Goal: Task Accomplishment & Management: Manage account settings

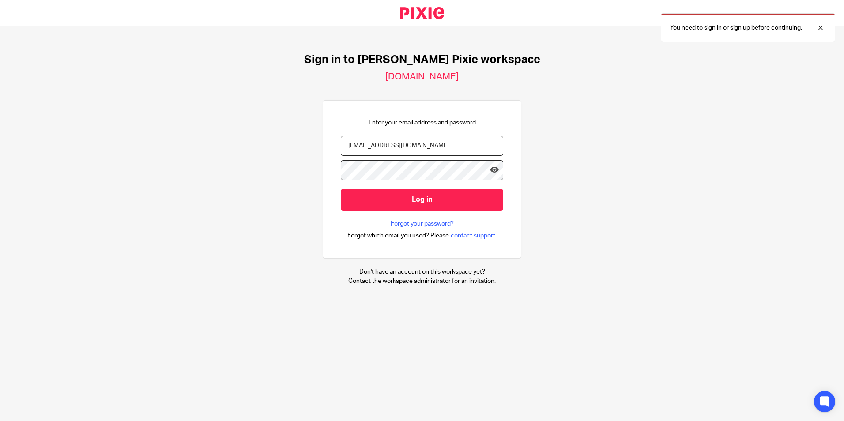
type input "[EMAIL_ADDRESS][DOMAIN_NAME]"
click at [341, 189] on input "Log in" at bounding box center [422, 200] width 162 height 22
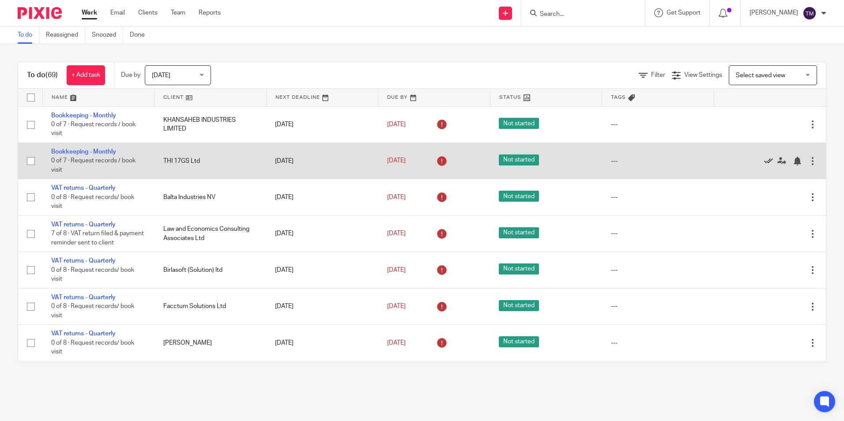
click at [764, 163] on icon at bounding box center [768, 161] width 9 height 9
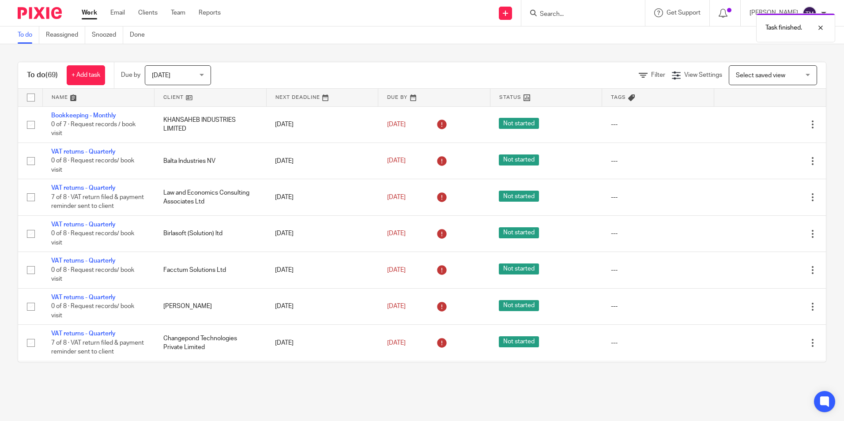
click at [764, 163] on icon at bounding box center [768, 161] width 9 height 9
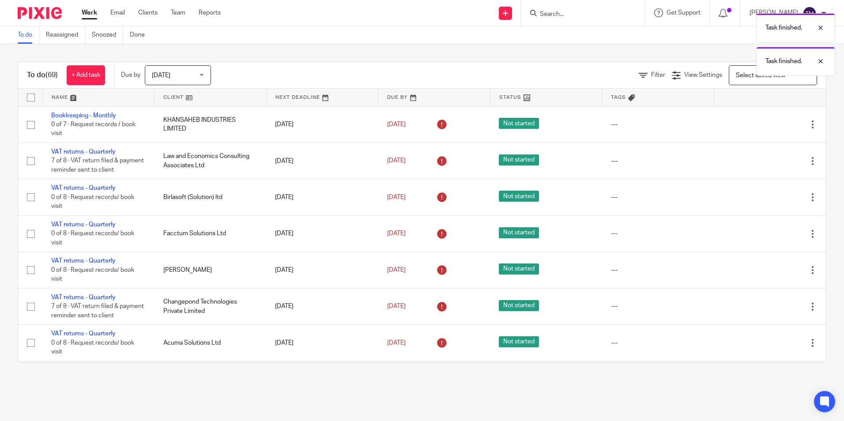
click at [764, 163] on icon at bounding box center [768, 161] width 9 height 9
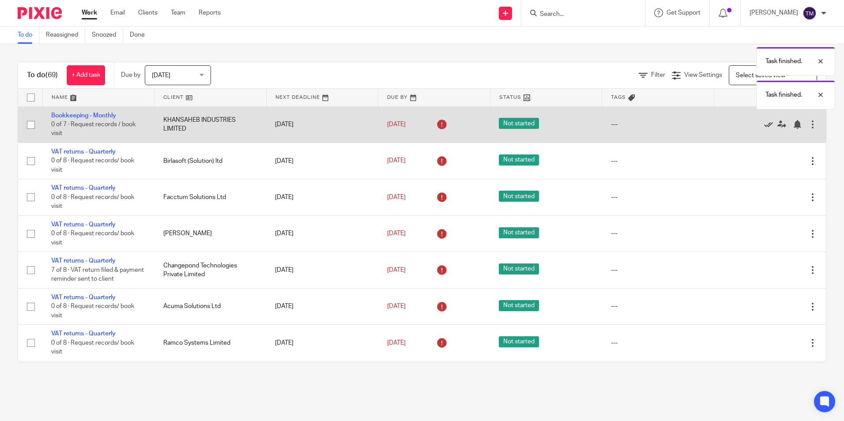
click at [764, 124] on icon at bounding box center [768, 124] width 9 height 9
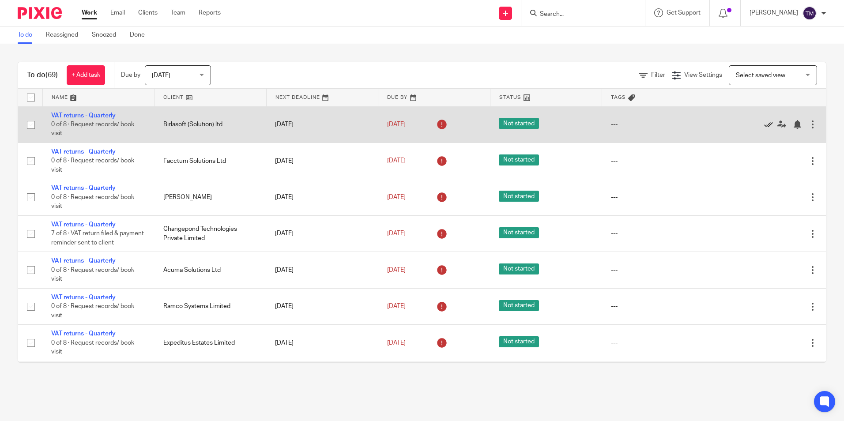
click at [764, 125] on icon at bounding box center [768, 124] width 9 height 9
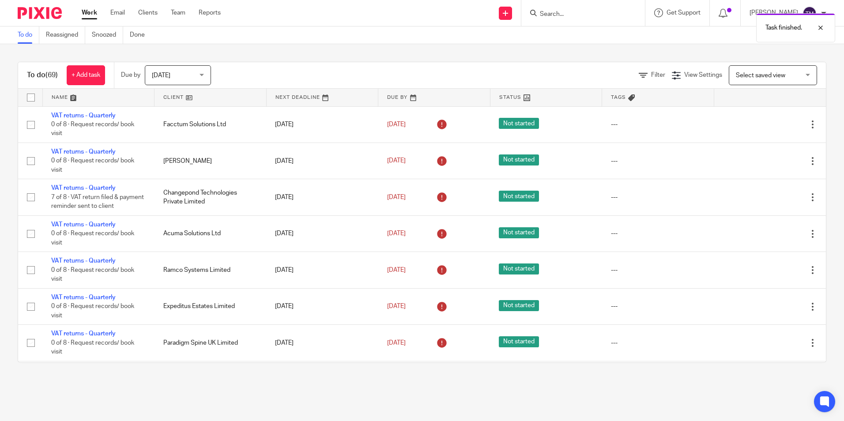
click at [764, 125] on icon at bounding box center [768, 124] width 9 height 9
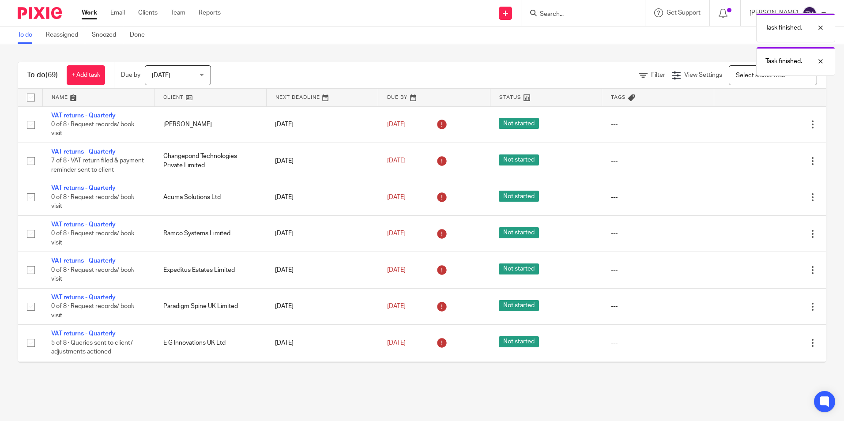
click at [764, 125] on icon at bounding box center [768, 124] width 9 height 9
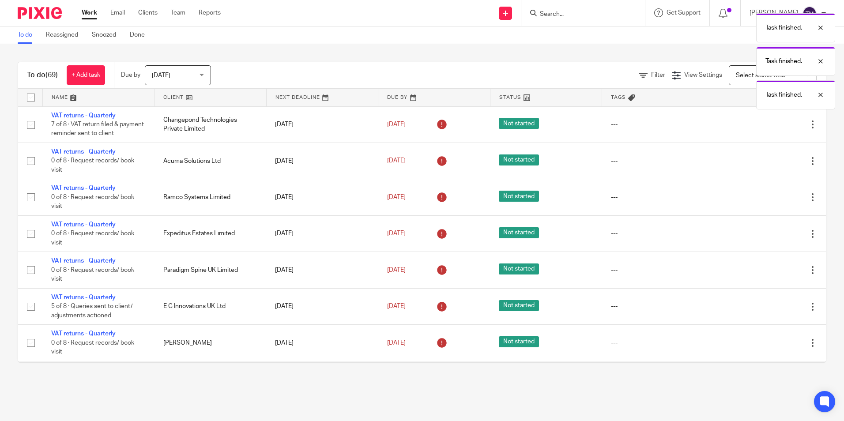
click at [764, 125] on icon at bounding box center [768, 124] width 9 height 9
click at [750, 125] on div "Task finished. Task finished. Task finished. Task finished." at bounding box center [628, 76] width 413 height 134
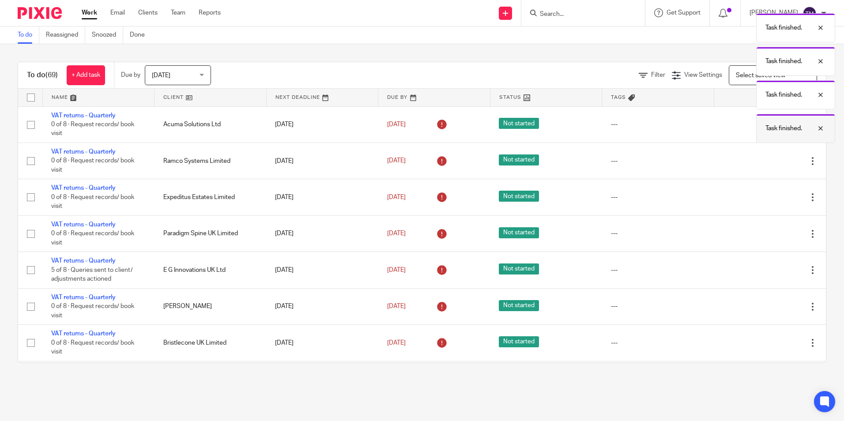
click at [817, 129] on div at bounding box center [814, 128] width 24 height 11
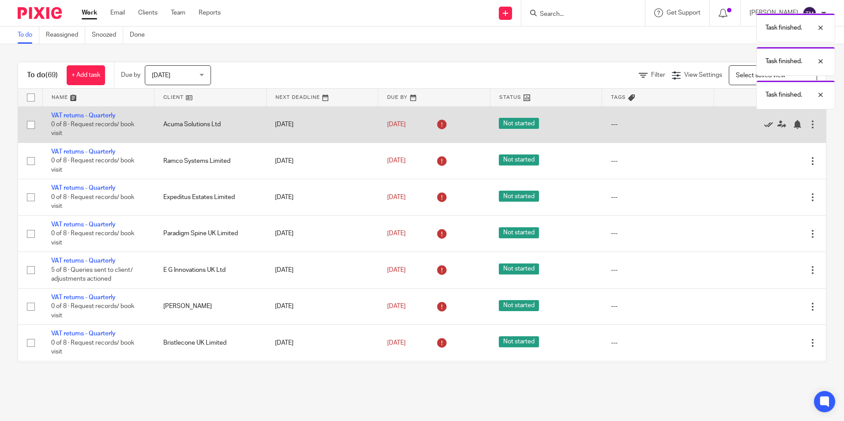
click at [764, 127] on icon at bounding box center [768, 124] width 9 height 9
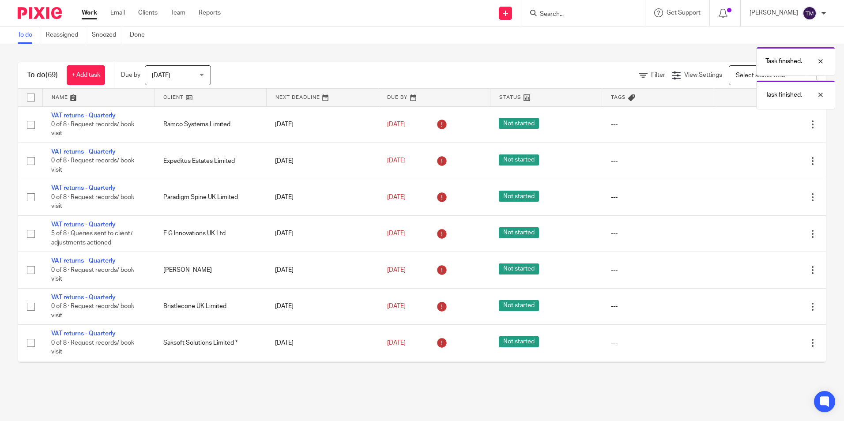
click at [764, 127] on icon at bounding box center [768, 124] width 9 height 9
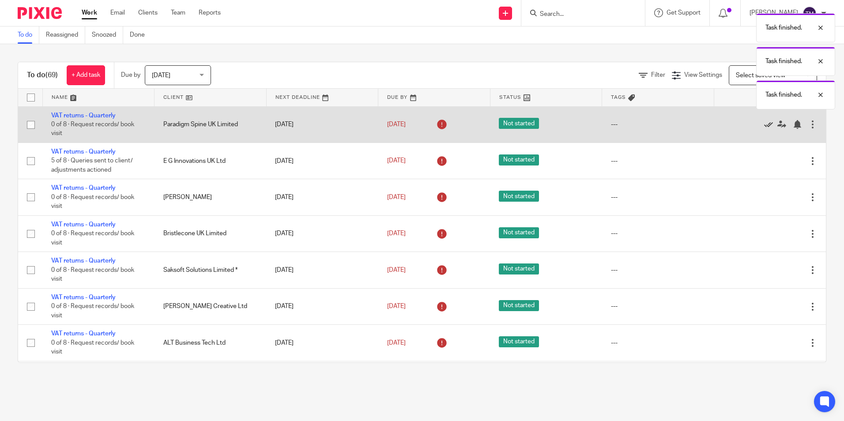
click at [764, 127] on icon at bounding box center [768, 124] width 9 height 9
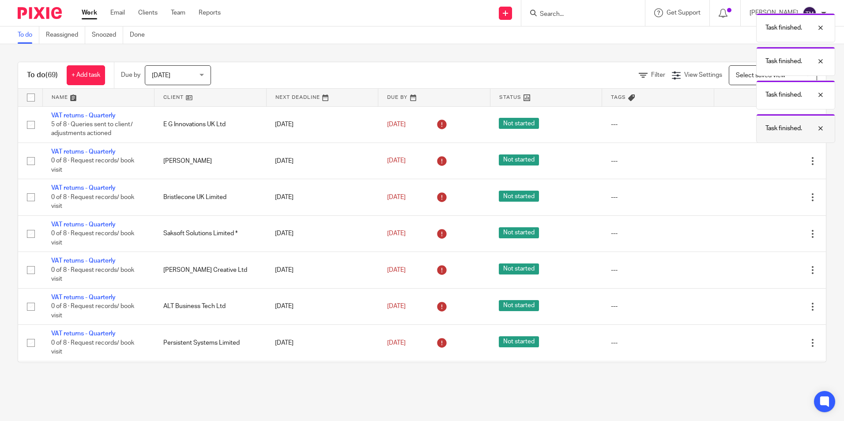
click at [822, 130] on div at bounding box center [814, 128] width 24 height 11
click at [822, 99] on div at bounding box center [814, 95] width 24 height 11
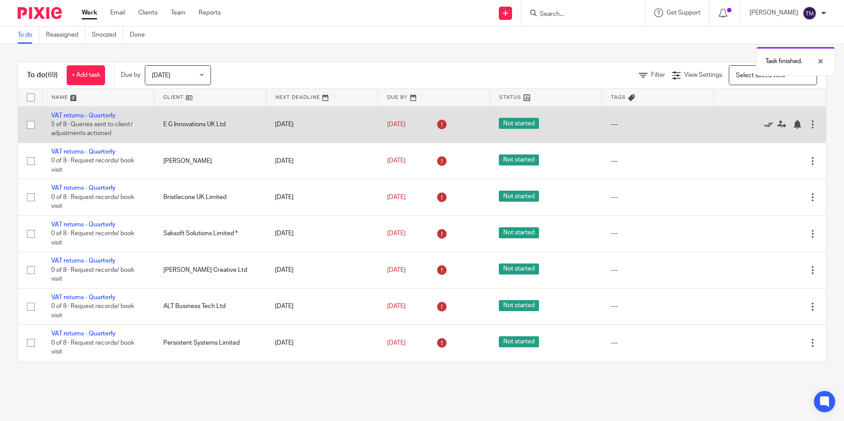
click at [764, 127] on icon at bounding box center [768, 124] width 9 height 9
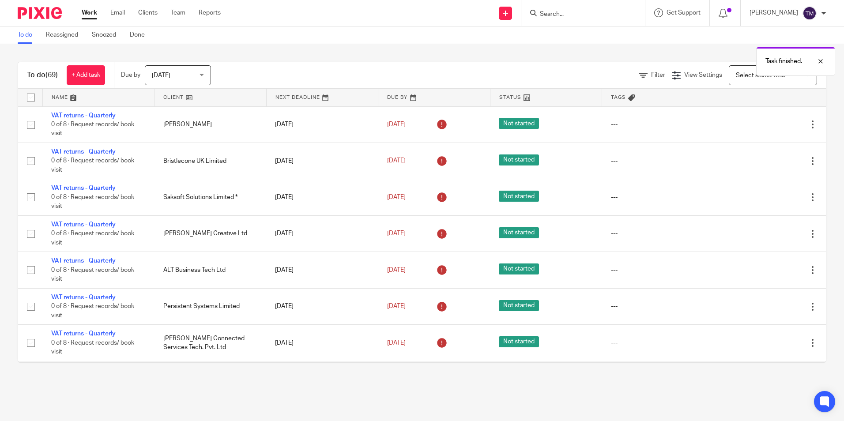
click at [764, 127] on icon at bounding box center [768, 124] width 9 height 9
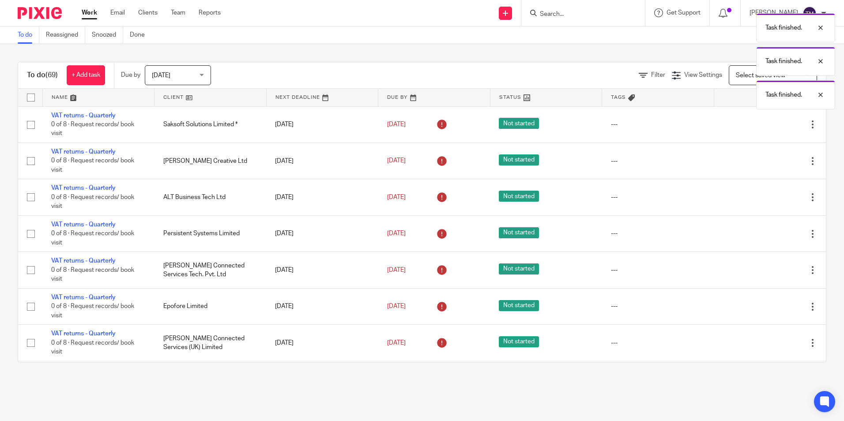
click at [764, 127] on icon at bounding box center [768, 124] width 9 height 9
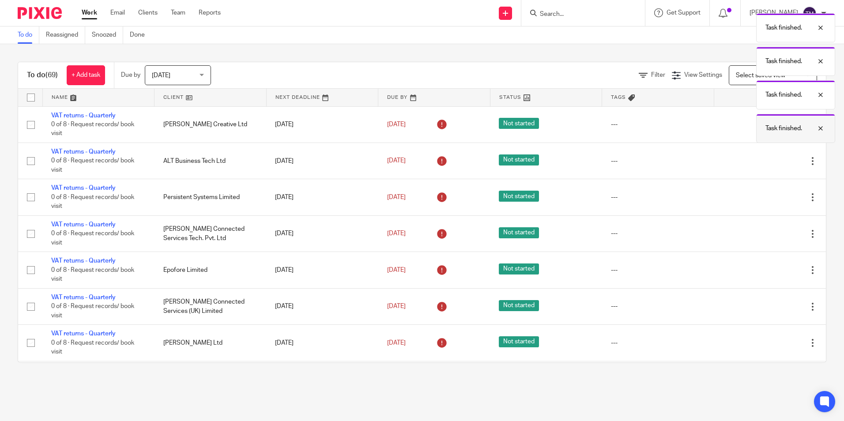
click at [820, 128] on div at bounding box center [814, 128] width 24 height 11
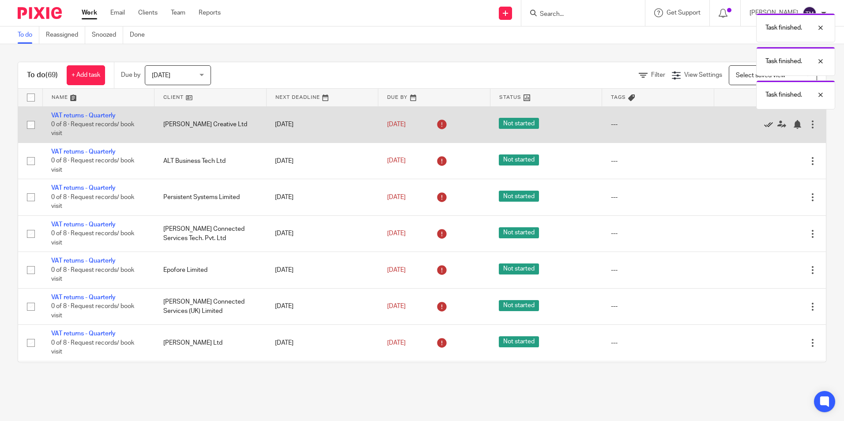
click at [764, 124] on icon at bounding box center [768, 124] width 9 height 9
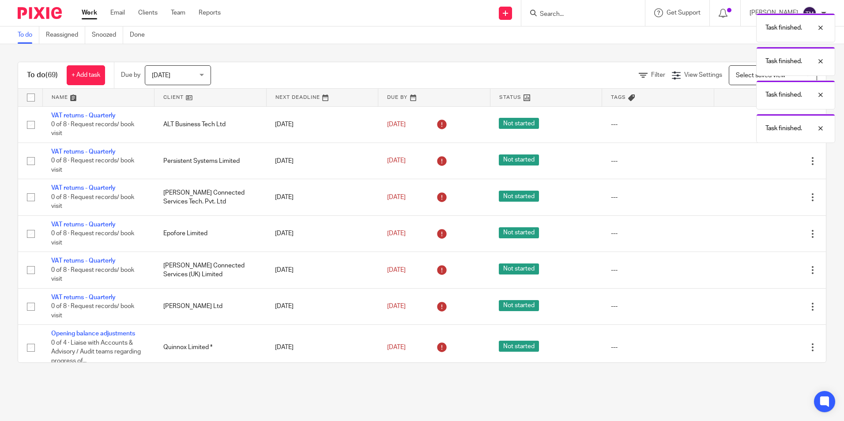
click at [750, 124] on div "Task finished. Task finished. Task finished. Task finished." at bounding box center [628, 76] width 413 height 134
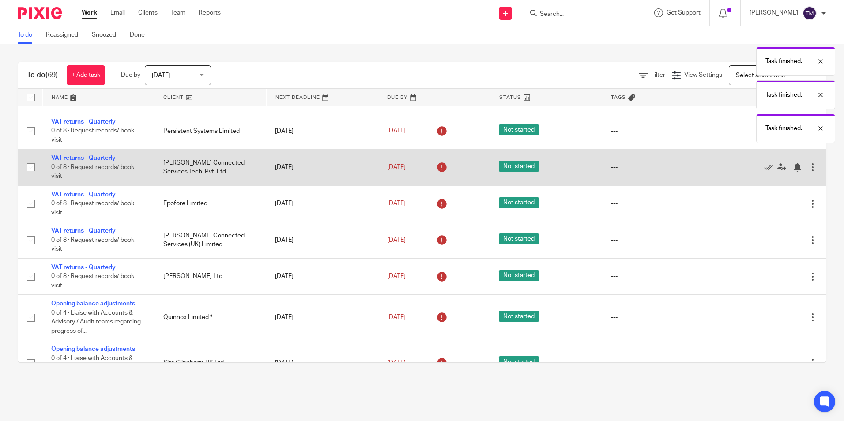
scroll to position [44, 0]
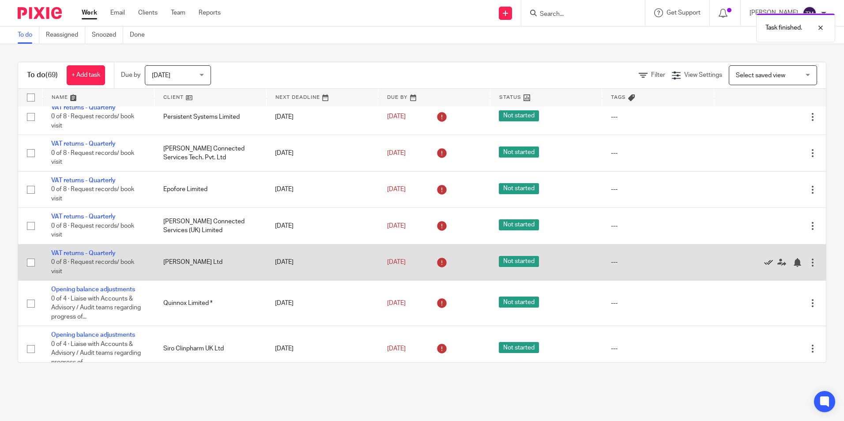
click at [764, 258] on icon at bounding box center [768, 262] width 9 height 9
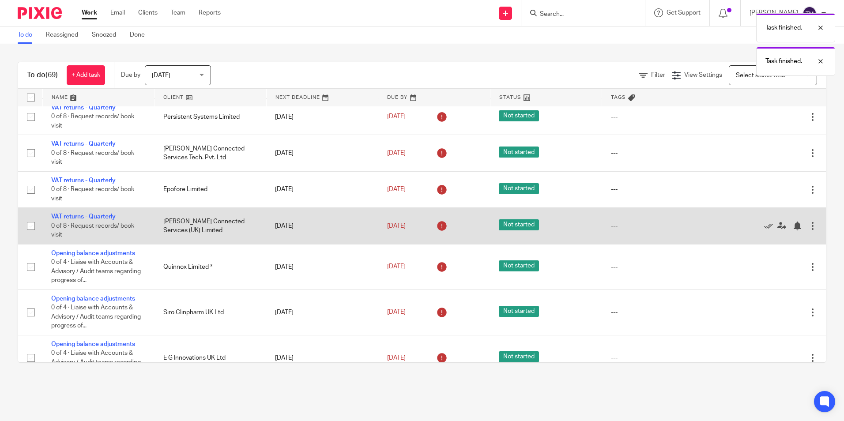
scroll to position [0, 0]
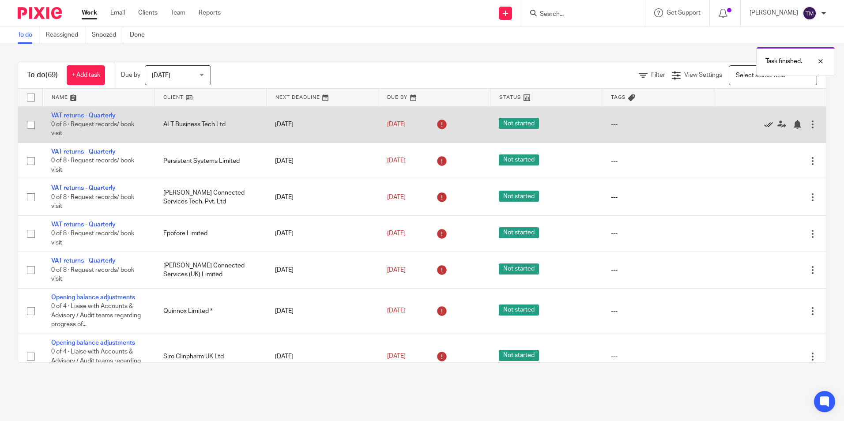
click at [764, 127] on icon at bounding box center [768, 124] width 9 height 9
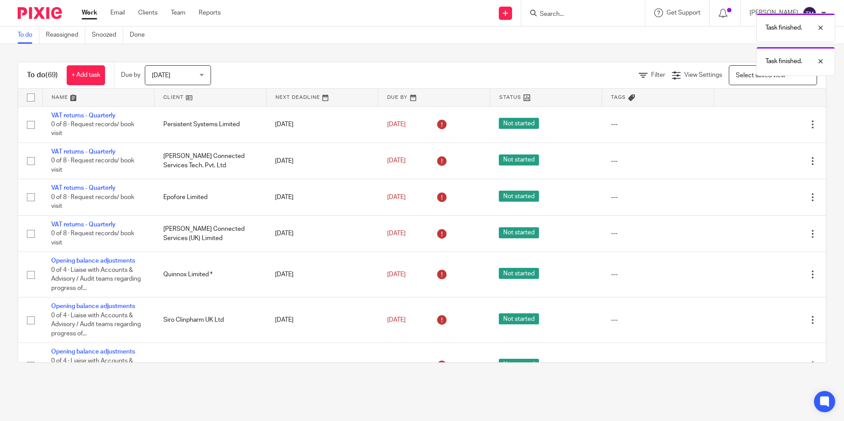
click at [764, 127] on icon at bounding box center [768, 124] width 9 height 9
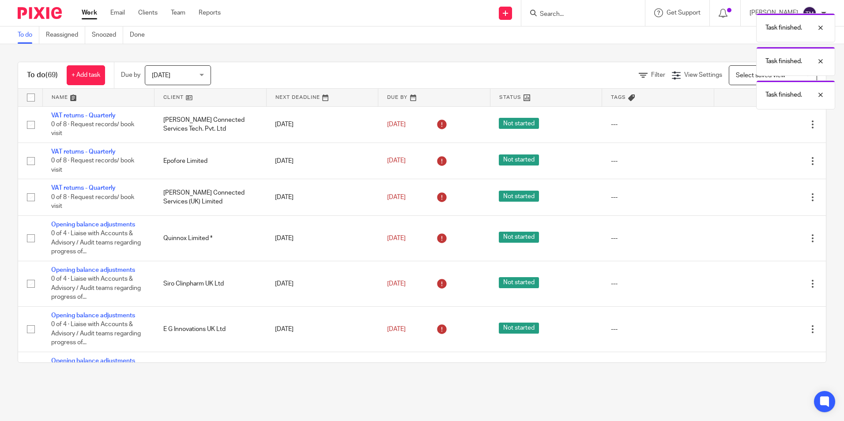
click at [764, 127] on icon at bounding box center [768, 124] width 9 height 9
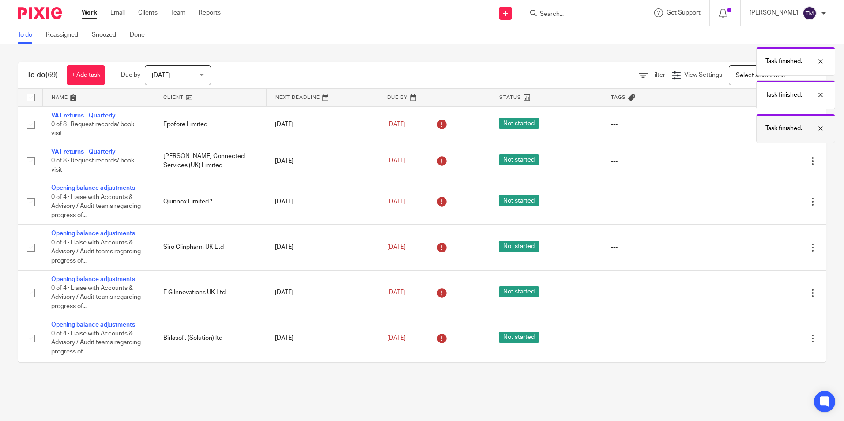
click at [820, 126] on div at bounding box center [814, 128] width 24 height 11
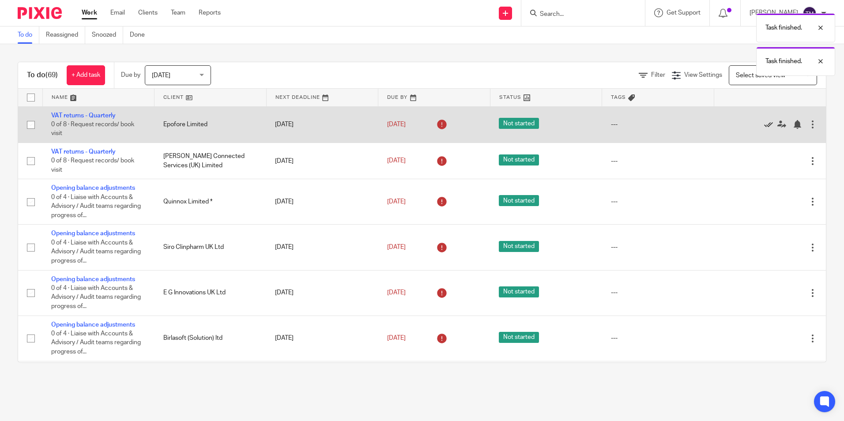
click at [764, 123] on icon at bounding box center [768, 124] width 9 height 9
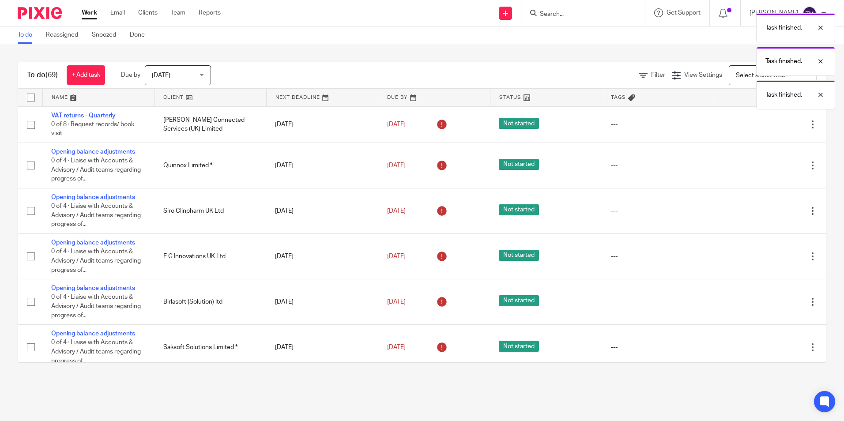
click at [764, 123] on icon at bounding box center [768, 124] width 9 height 9
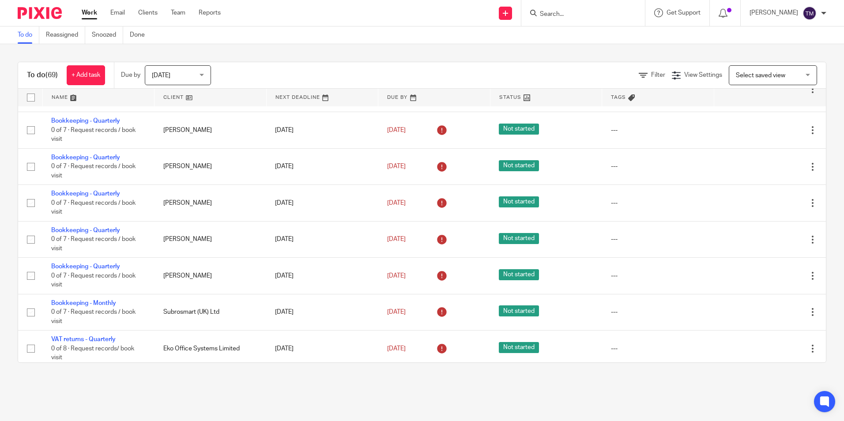
scroll to position [505, 0]
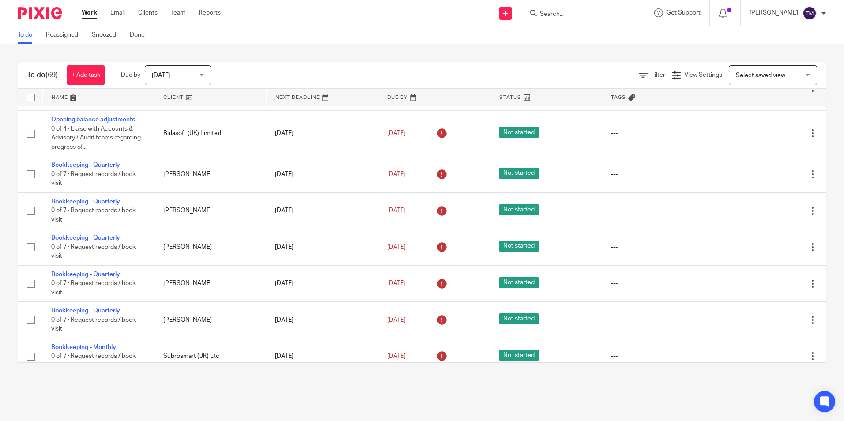
click at [537, 11] on icon at bounding box center [533, 13] width 7 height 7
click at [558, 11] on input "Search" at bounding box center [578, 15] width 79 height 8
type input "hoon"
click at [588, 35] on link at bounding box center [600, 34] width 126 height 13
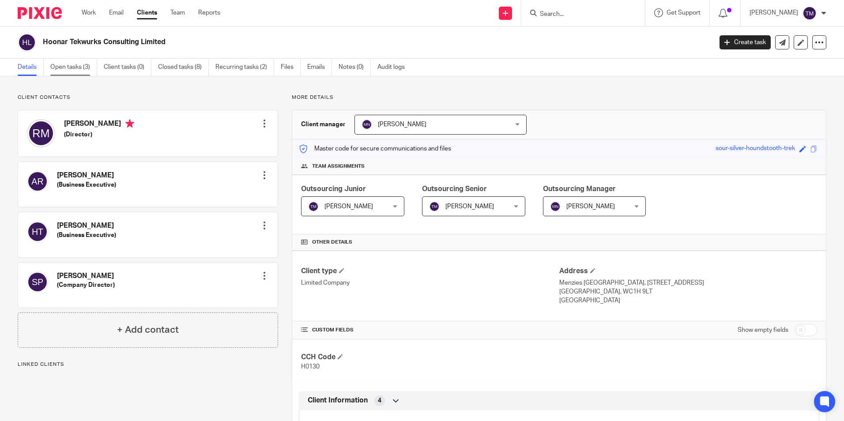
click at [60, 68] on link "Open tasks (3)" at bounding box center [73, 67] width 47 height 17
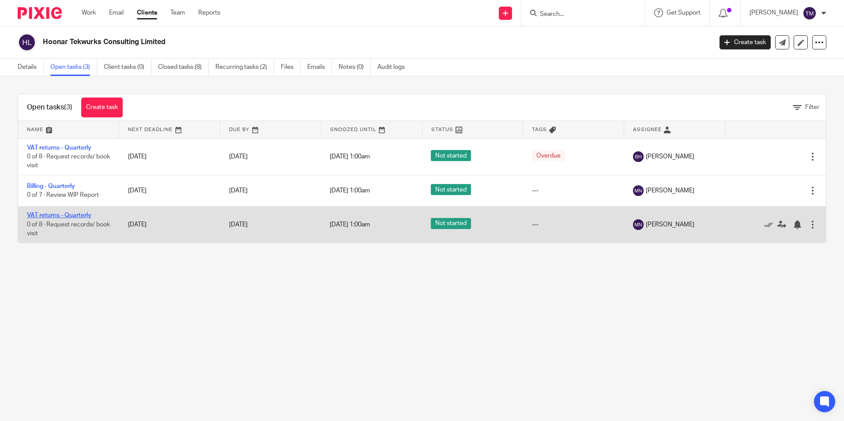
click at [50, 214] on link "VAT returns - Quarterly" at bounding box center [59, 215] width 64 height 6
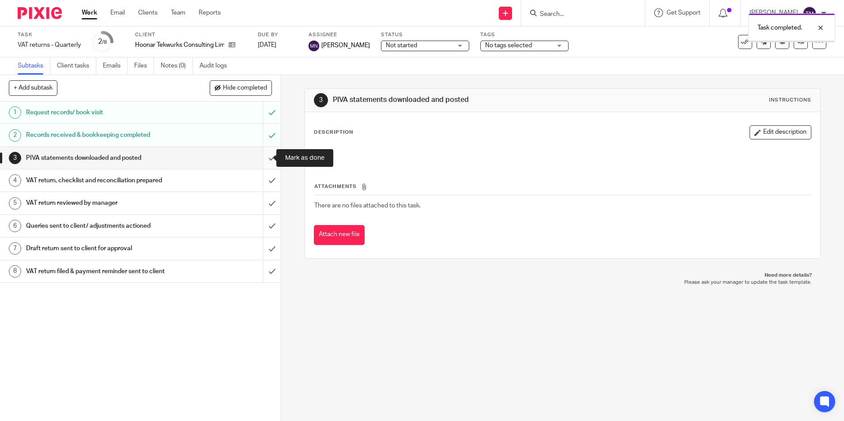
drag, startPoint x: 0, startPoint y: 0, endPoint x: 262, endPoint y: 165, distance: 309.5
click at [262, 165] on input "submit" at bounding box center [140, 158] width 281 height 22
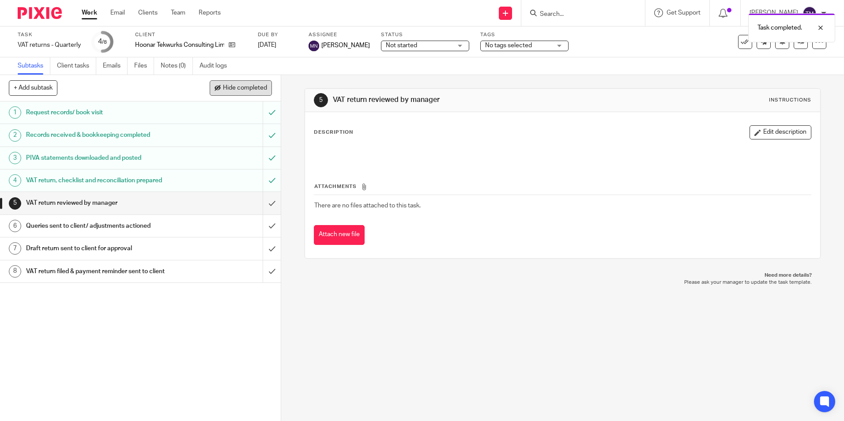
click at [223, 92] on button "Hide completed" at bounding box center [241, 87] width 62 height 15
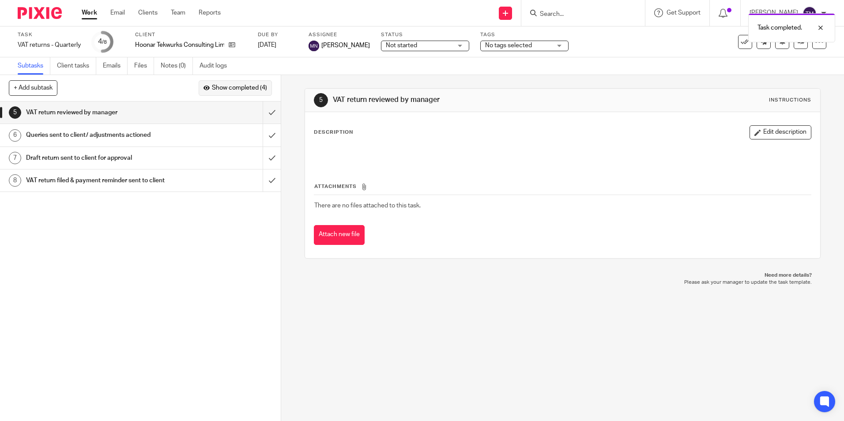
click at [233, 87] on span "Show completed (4)" at bounding box center [239, 88] width 55 height 7
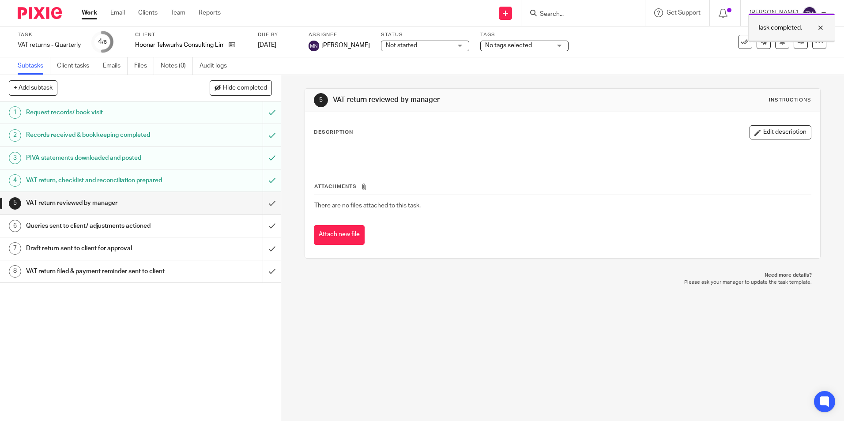
click at [820, 30] on div at bounding box center [814, 28] width 24 height 11
drag, startPoint x: 750, startPoint y: 134, endPoint x: 726, endPoint y: 131, distance: 24.9
click at [750, 134] on button "Edit description" at bounding box center [781, 132] width 62 height 14
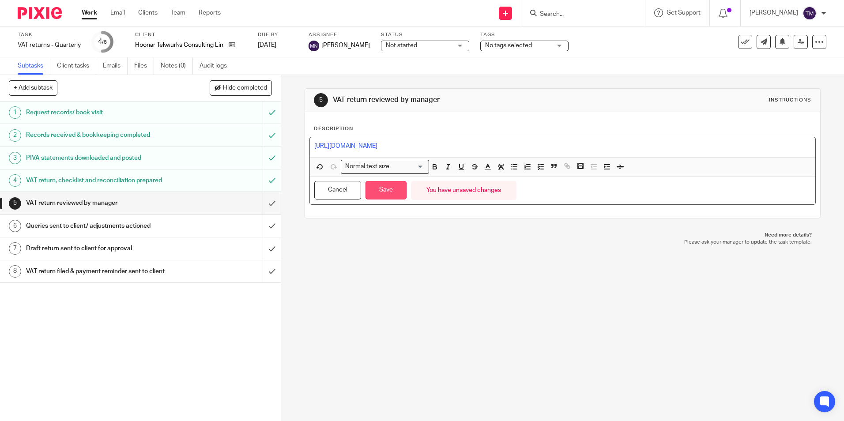
click at [394, 198] on button "Save" at bounding box center [386, 190] width 41 height 19
click at [382, 192] on button "Save" at bounding box center [386, 190] width 41 height 19
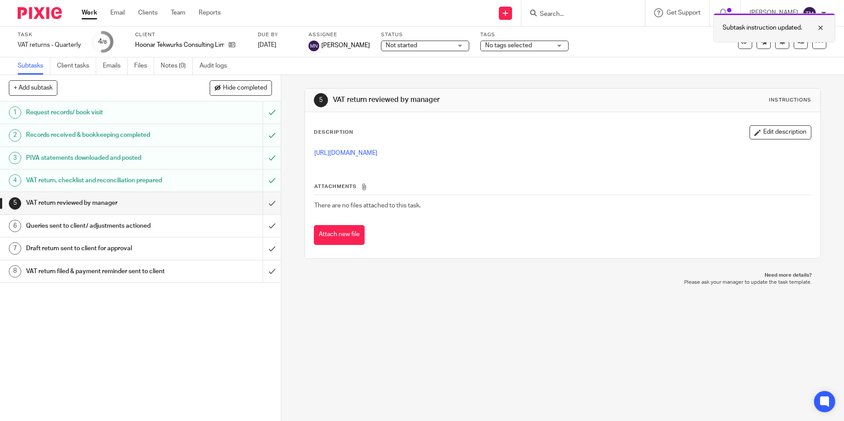
click at [819, 28] on div at bounding box center [814, 28] width 24 height 11
click at [794, 45] on link at bounding box center [801, 42] width 14 height 14
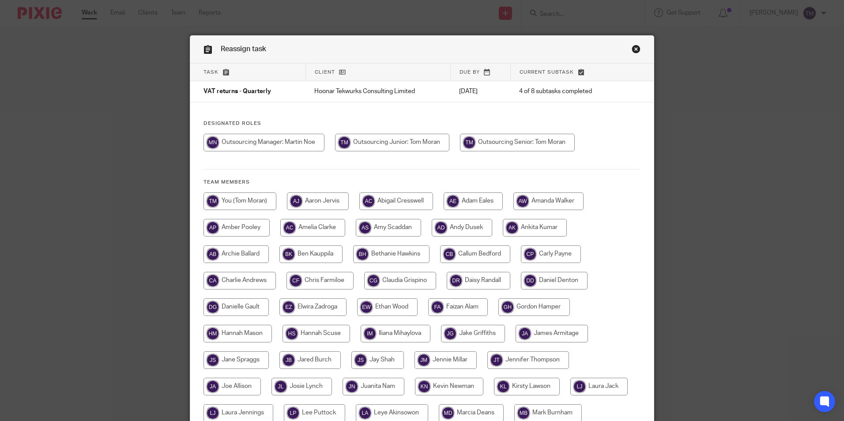
click at [246, 143] on input "radio" at bounding box center [264, 143] width 121 height 18
radio input "true"
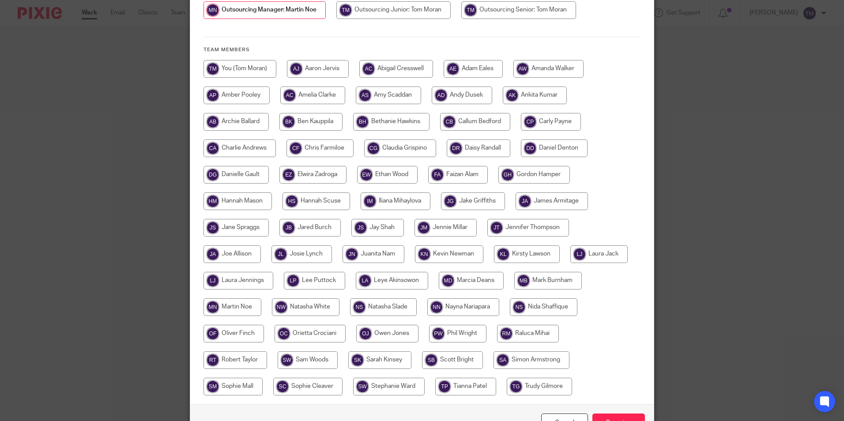
scroll to position [188, 0]
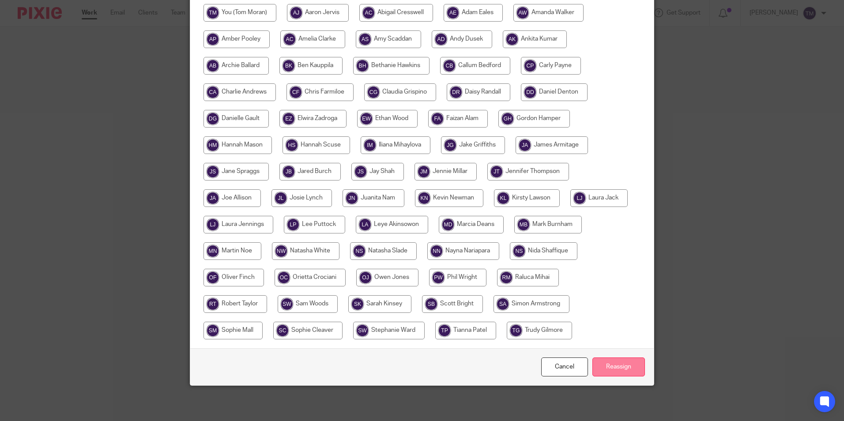
click at [608, 363] on input "Reassign" at bounding box center [618, 367] width 53 height 19
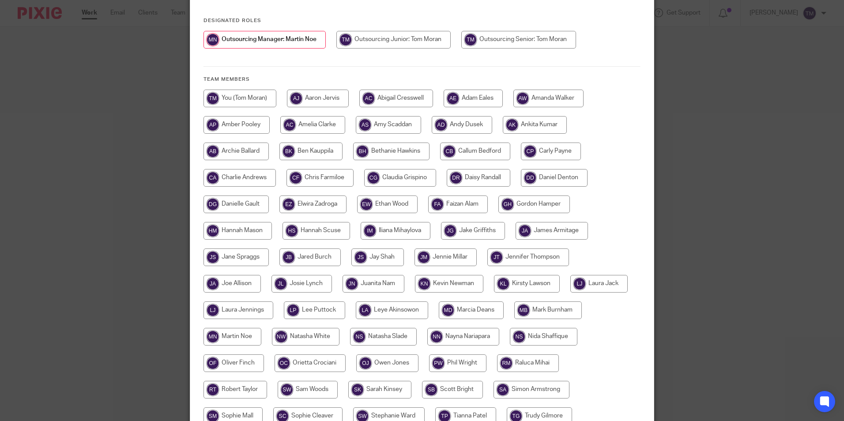
scroll to position [100, 0]
